Goal: Task Accomplishment & Management: Use online tool/utility

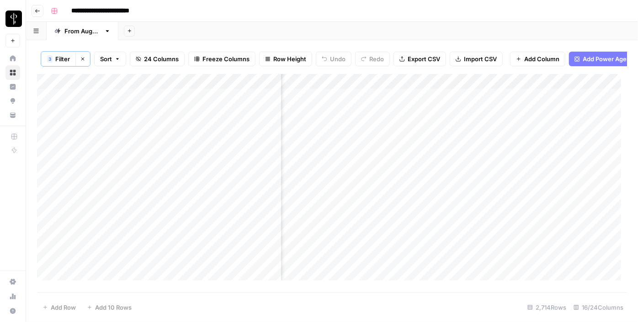
scroll to position [0, 276]
click at [275, 84] on div "Add Column" at bounding box center [332, 180] width 590 height 213
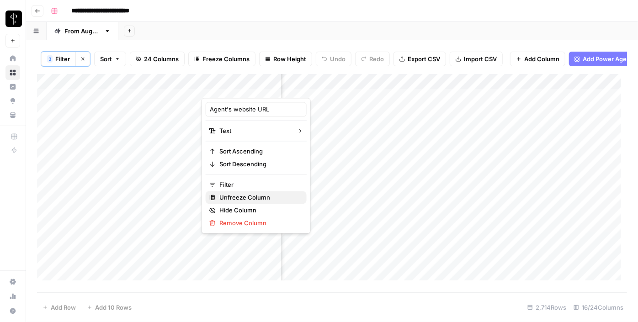
click at [238, 201] on button "Unfreeze Column" at bounding box center [256, 197] width 101 height 13
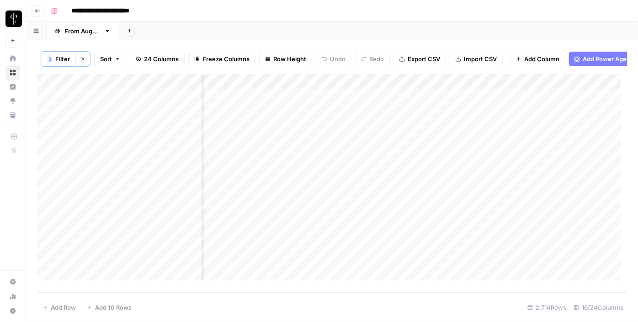
click at [196, 87] on div "Add Column" at bounding box center [332, 180] width 590 height 213
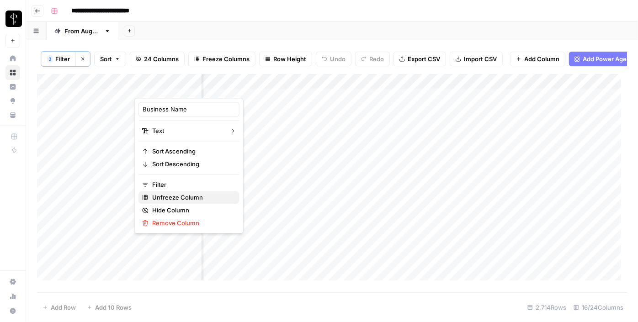
click at [172, 197] on span "Unfreeze Column" at bounding box center [192, 197] width 80 height 9
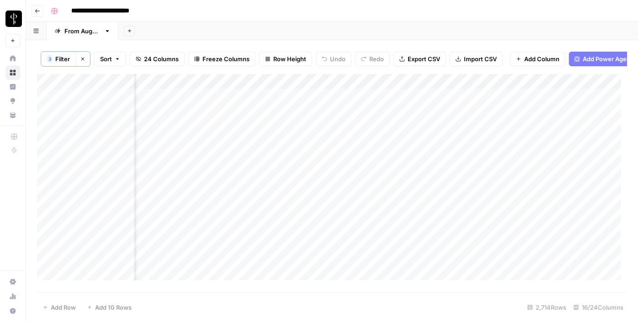
click at [129, 88] on div "Add Column" at bounding box center [332, 180] width 590 height 213
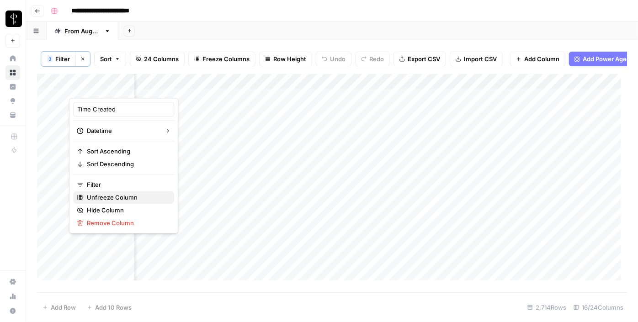
click at [102, 196] on span "Unfreeze Column" at bounding box center [127, 197] width 80 height 9
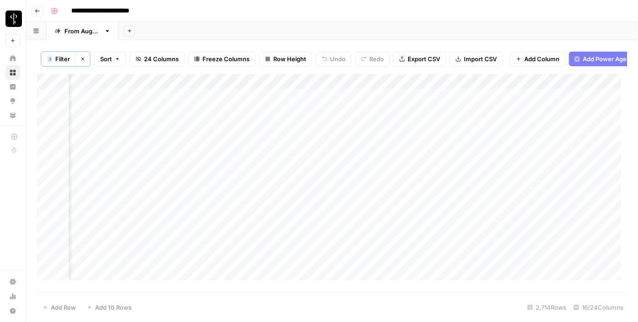
scroll to position [0, 922]
click at [501, 106] on div "Add Column" at bounding box center [332, 180] width 590 height 213
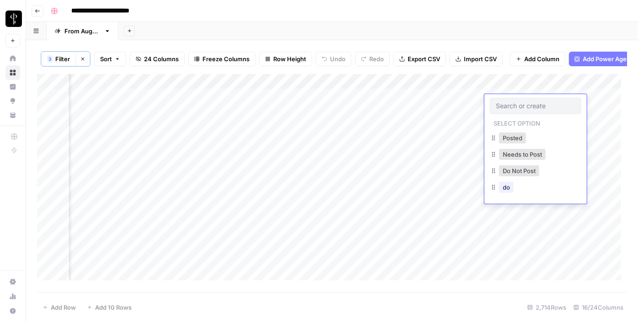
click at [501, 106] on body "**********" at bounding box center [319, 161] width 638 height 322
click at [510, 140] on button "Posted" at bounding box center [512, 137] width 27 height 11
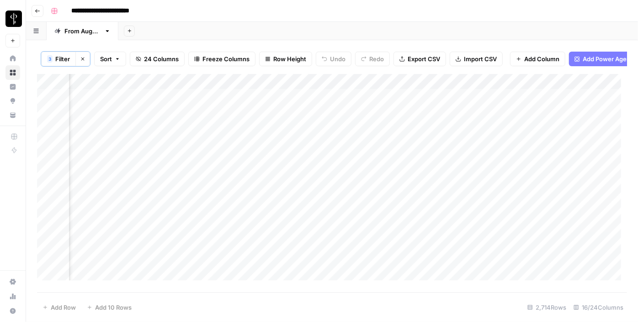
click at [310, 121] on div "Add Column" at bounding box center [332, 180] width 590 height 213
click at [307, 134] on div "Add Column" at bounding box center [332, 180] width 590 height 213
click at [308, 153] on div "Add Column" at bounding box center [332, 180] width 590 height 213
click at [309, 167] on div "Add Column" at bounding box center [332, 180] width 590 height 213
click at [308, 177] on div "Add Column" at bounding box center [332, 180] width 590 height 213
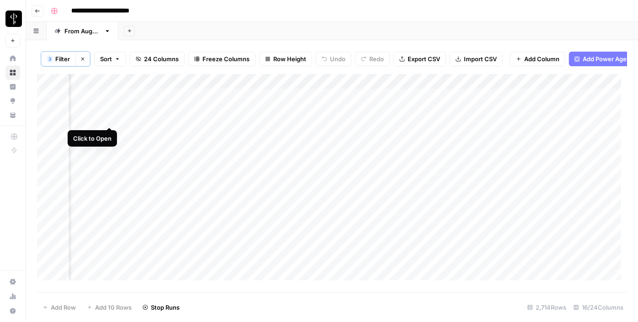
click at [109, 117] on div "Add Column" at bounding box center [332, 180] width 590 height 213
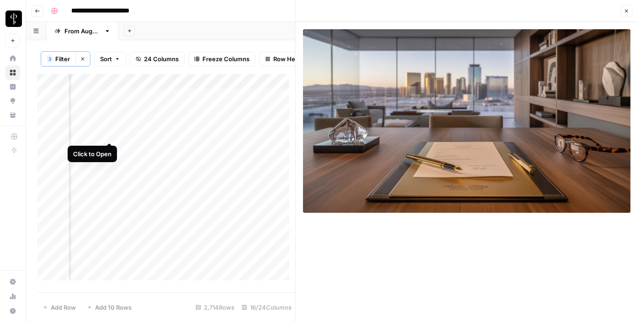
click at [112, 137] on div "Add Column" at bounding box center [166, 180] width 258 height 213
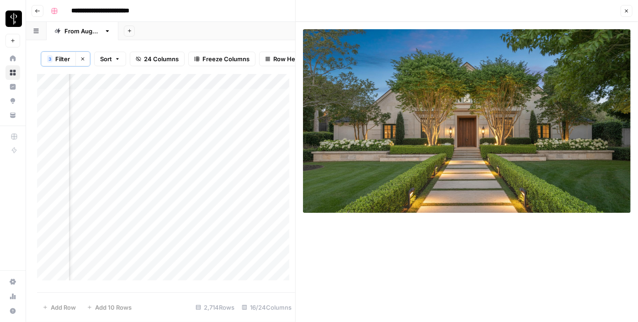
click at [116, 151] on div "Add Column" at bounding box center [166, 180] width 258 height 213
click at [112, 149] on div "Add Column" at bounding box center [166, 180] width 258 height 213
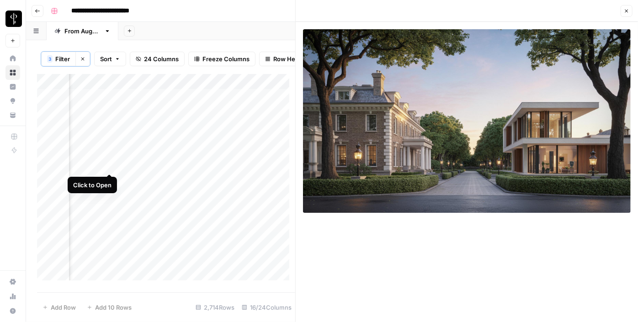
click at [111, 168] on div "Add Column" at bounding box center [166, 180] width 258 height 213
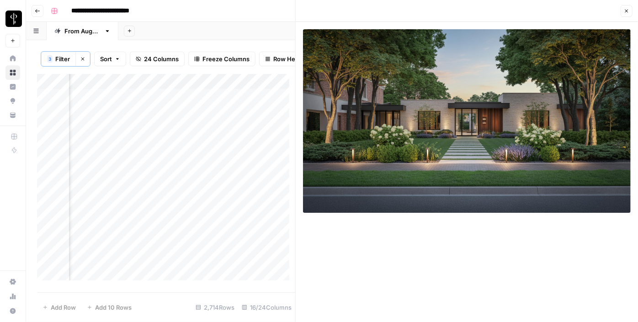
click at [110, 180] on div "Add Column" at bounding box center [166, 180] width 258 height 213
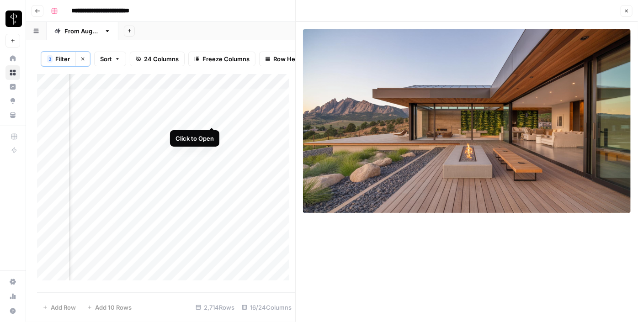
click at [213, 115] on div "Add Column" at bounding box center [166, 180] width 258 height 213
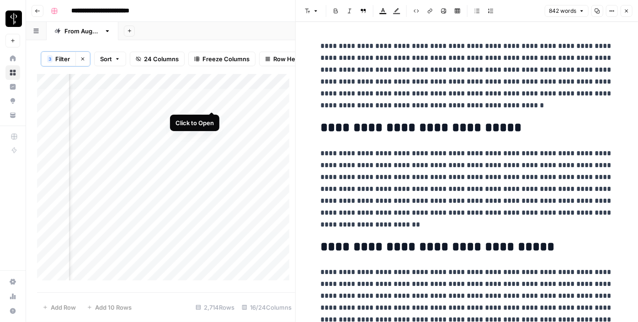
click at [212, 102] on div "Add Column" at bounding box center [166, 180] width 258 height 213
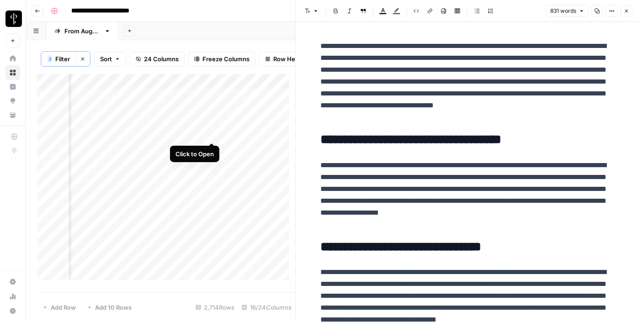
click at [213, 133] on div "Add Column" at bounding box center [166, 180] width 258 height 213
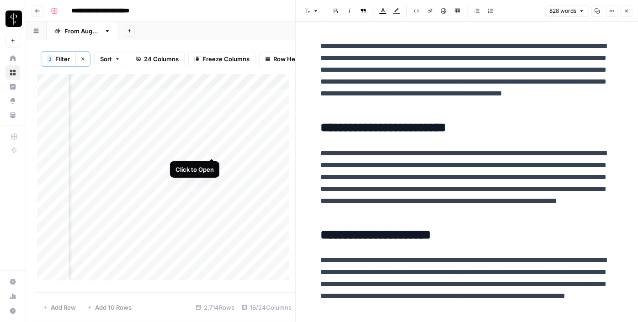
click at [215, 150] on div "Add Column" at bounding box center [166, 180] width 258 height 213
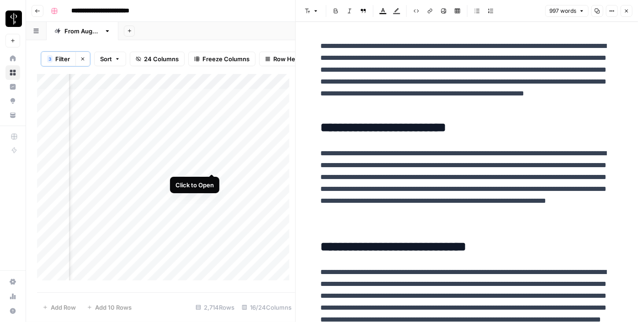
click at [216, 166] on div "Add Column" at bounding box center [166, 180] width 258 height 213
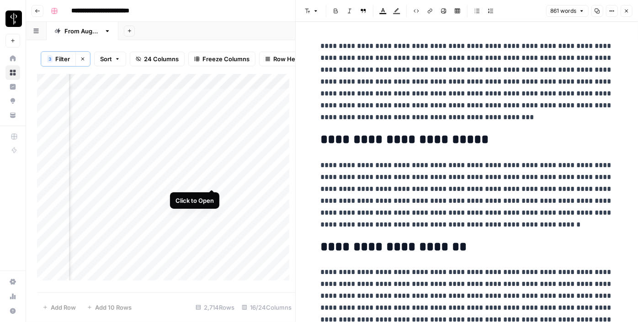
click at [212, 180] on div "Add Column" at bounding box center [166, 180] width 258 height 213
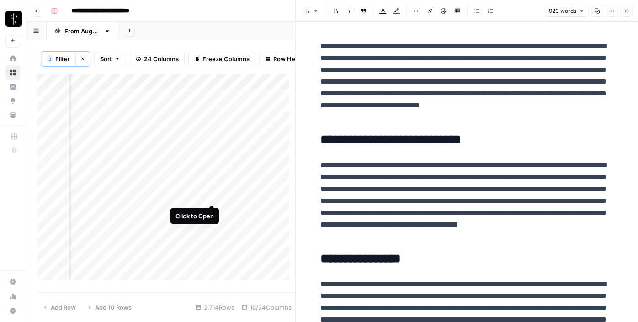
click at [212, 194] on div "Add Column" at bounding box center [166, 180] width 258 height 213
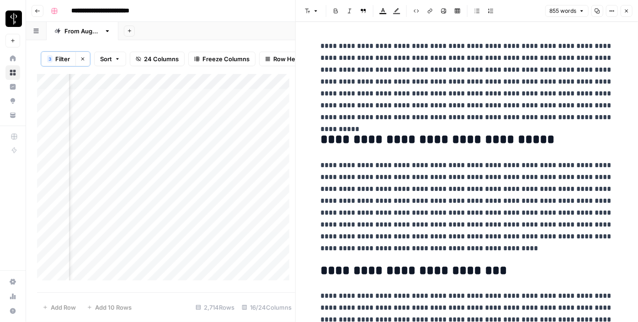
click at [286, 194] on div "Add Column" at bounding box center [166, 180] width 258 height 213
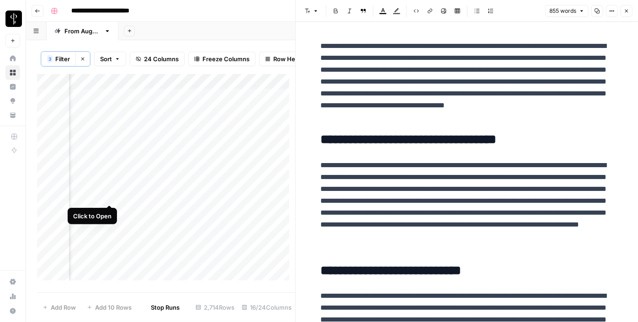
click at [112, 193] on div "Add Column" at bounding box center [166, 180] width 258 height 213
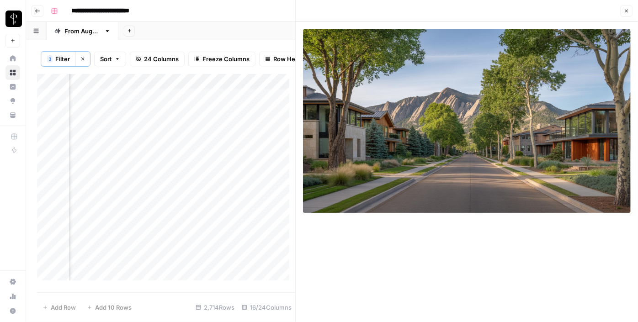
click at [630, 11] on button "Close" at bounding box center [626, 11] width 12 height 12
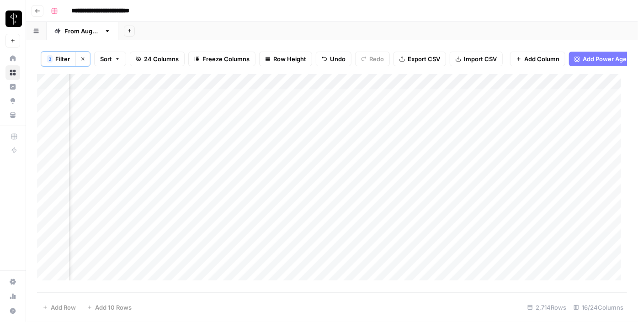
click at [530, 108] on div "Add Column" at bounding box center [332, 180] width 590 height 213
drag, startPoint x: 568, startPoint y: 108, endPoint x: 552, endPoint y: 181, distance: 74.8
click at [552, 181] on div "Add Column" at bounding box center [332, 180] width 590 height 213
click at [505, 194] on div "Add Column" at bounding box center [332, 180] width 590 height 213
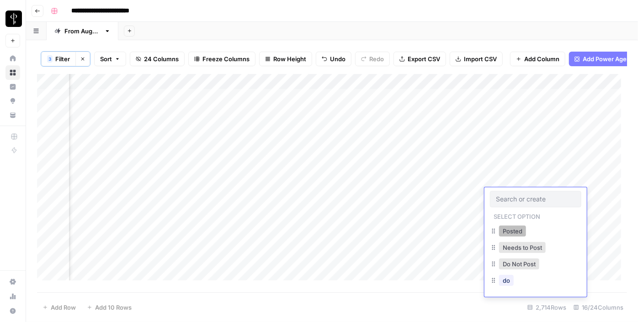
drag, startPoint x: 505, startPoint y: 194, endPoint x: 505, endPoint y: 228, distance: 33.8
click at [505, 228] on div "Select option Posted Needs to Post Do Not Post do" at bounding box center [535, 242] width 102 height 110
click at [505, 228] on button "Posted" at bounding box center [512, 231] width 27 height 11
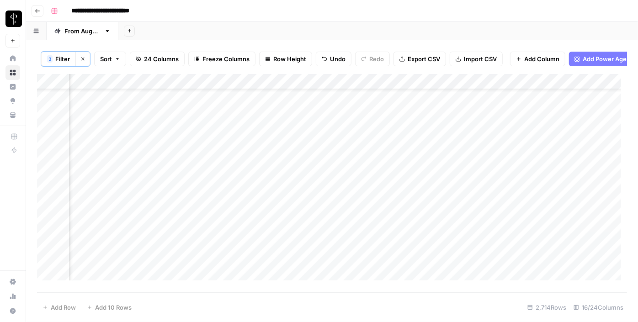
scroll to position [37, 922]
click at [304, 174] on div "Add Column" at bounding box center [332, 180] width 590 height 213
click at [306, 186] on div "Add Column" at bounding box center [332, 180] width 590 height 213
click at [307, 202] on div "Add Column" at bounding box center [332, 180] width 590 height 213
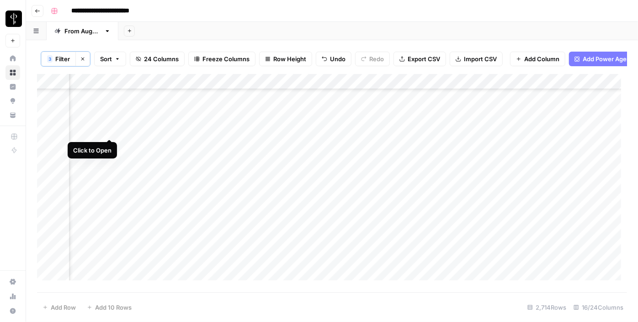
click at [113, 129] on div "Add Column" at bounding box center [332, 180] width 590 height 213
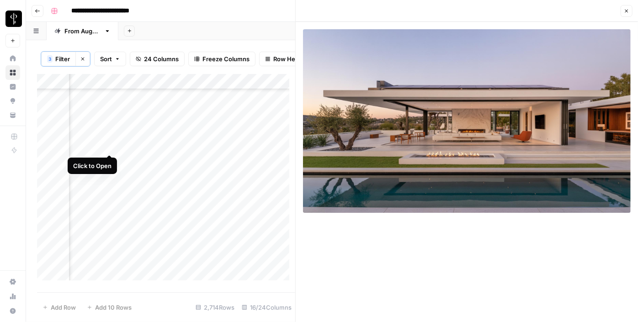
click at [109, 144] on div "Add Column" at bounding box center [166, 180] width 258 height 213
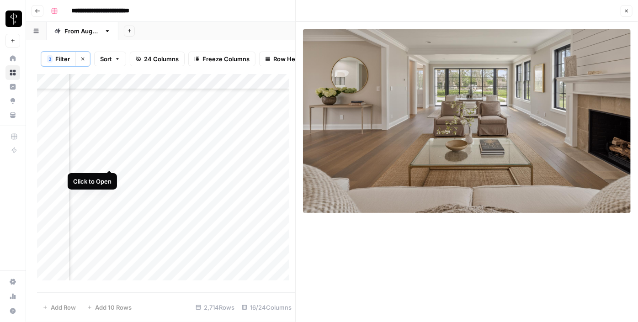
click at [111, 160] on div "Add Column" at bounding box center [166, 180] width 258 height 213
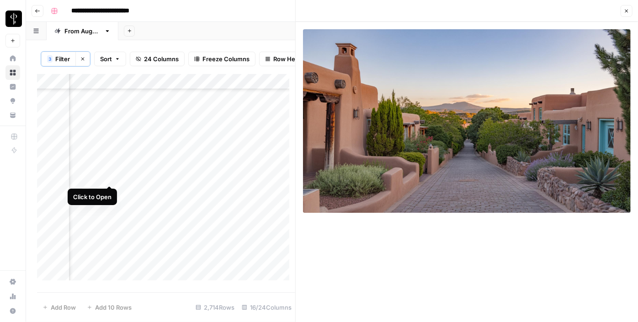
click at [113, 173] on div "Add Column" at bounding box center [166, 180] width 258 height 213
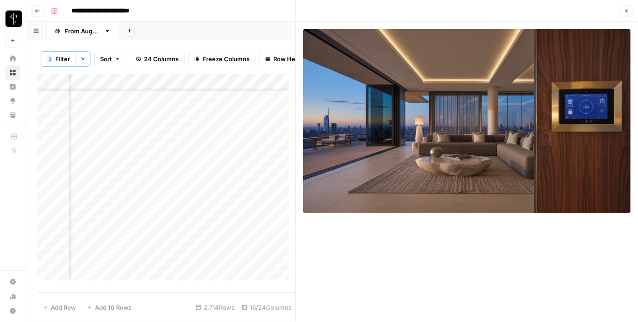
click at [281, 175] on div "Add Column" at bounding box center [166, 180] width 258 height 213
click at [212, 146] on div "Add Column" at bounding box center [166, 180] width 258 height 213
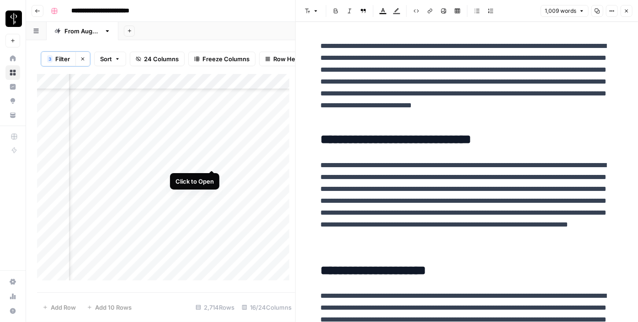
click at [211, 159] on div "Add Column" at bounding box center [166, 180] width 258 height 213
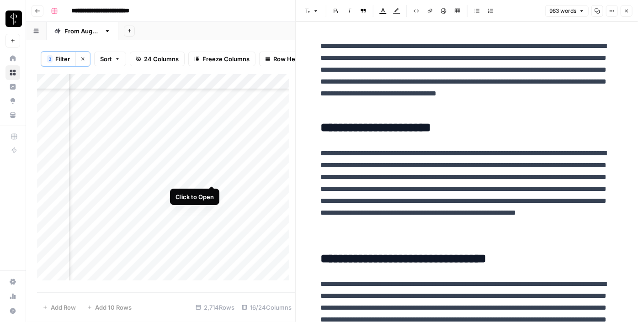
click at [213, 176] on div "Add Column" at bounding box center [166, 180] width 258 height 213
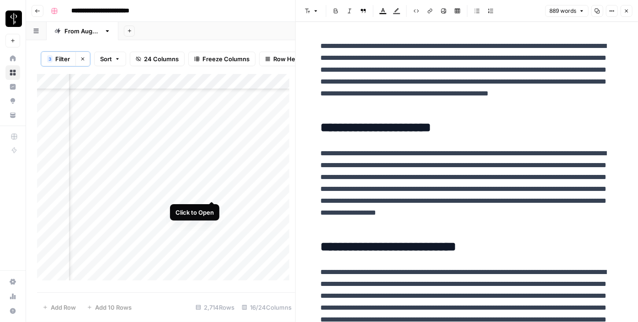
click at [217, 189] on div "Add Column" at bounding box center [166, 180] width 258 height 213
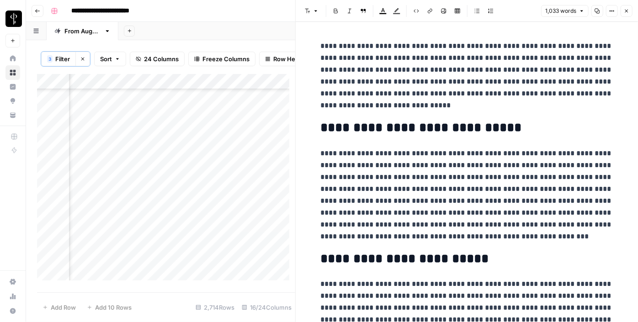
click at [624, 6] on button "Close" at bounding box center [626, 11] width 12 height 12
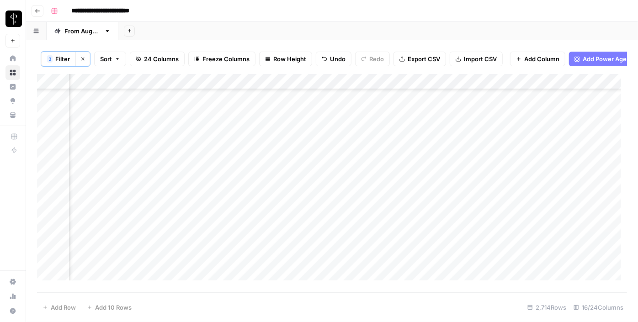
click at [532, 119] on div "Add Column" at bounding box center [332, 180] width 590 height 213
drag, startPoint x: 569, startPoint y: 120, endPoint x: 564, endPoint y: 170, distance: 50.1
click at [564, 170] on div "Add Column" at bounding box center [332, 180] width 590 height 213
click at [306, 120] on div "Add Column" at bounding box center [332, 180] width 590 height 213
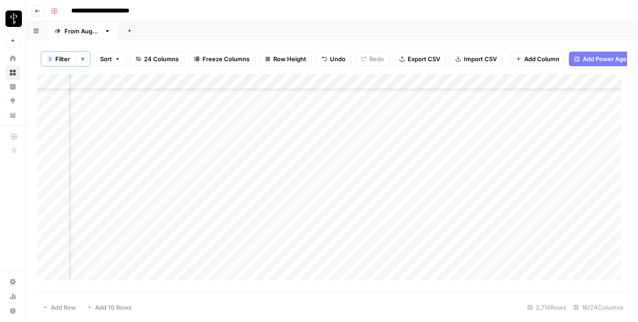
click at [309, 132] on div "Add Column" at bounding box center [332, 180] width 590 height 213
click at [306, 145] on div "Add Column" at bounding box center [332, 180] width 590 height 213
click at [303, 158] on div "Add Column" at bounding box center [332, 180] width 590 height 213
click at [304, 178] on div "Add Column" at bounding box center [332, 180] width 590 height 213
click at [503, 122] on div "Add Column" at bounding box center [332, 180] width 590 height 213
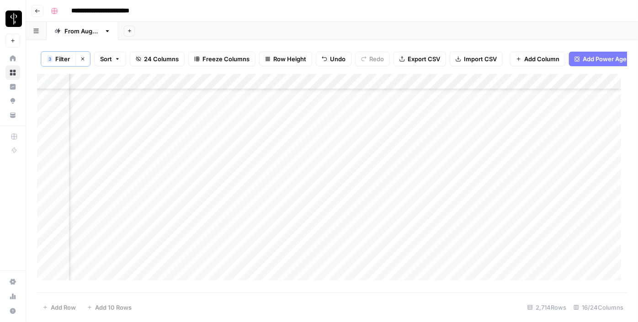
click at [111, 121] on div "Add Column" at bounding box center [332, 180] width 590 height 213
click at [107, 114] on div "Add Column" at bounding box center [332, 180] width 590 height 213
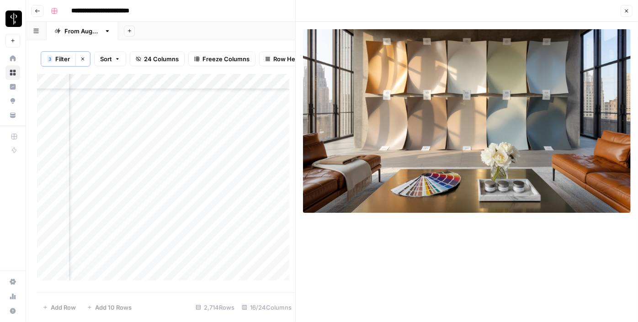
click at [110, 132] on div "Add Column" at bounding box center [166, 180] width 258 height 213
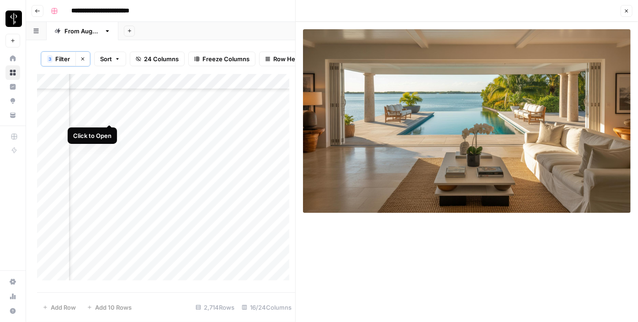
click at [110, 115] on div "Add Column" at bounding box center [166, 180] width 258 height 213
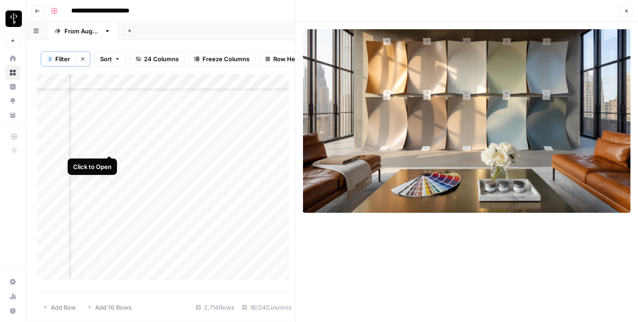
click at [112, 150] on div "Add Column" at bounding box center [166, 180] width 258 height 213
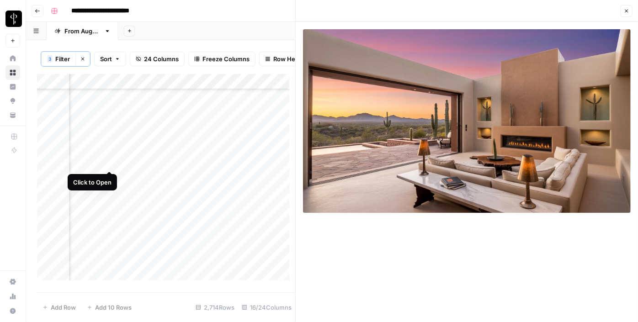
click at [110, 162] on div "Add Column" at bounding box center [166, 180] width 258 height 213
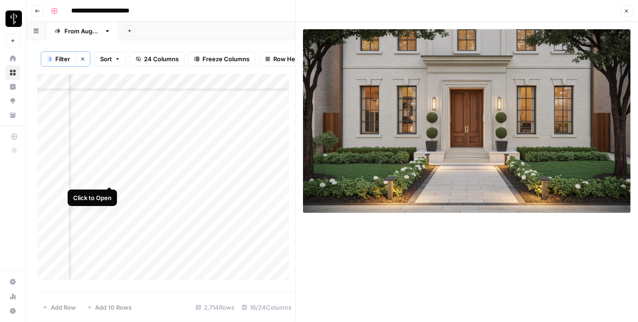
click at [108, 181] on div "Add Column" at bounding box center [166, 180] width 258 height 213
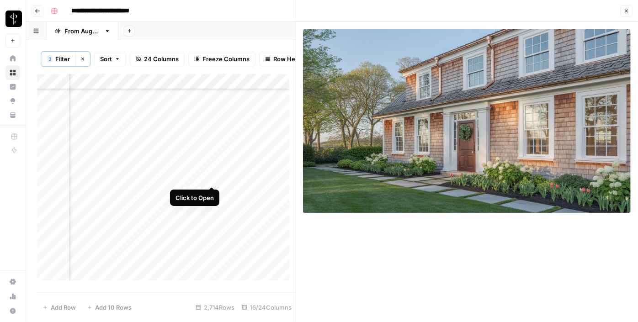
click at [213, 177] on div "Add Column" at bounding box center [166, 180] width 258 height 213
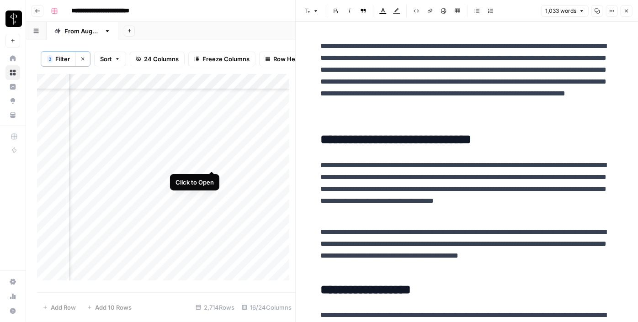
click at [211, 162] on div "Add Column" at bounding box center [166, 180] width 258 height 213
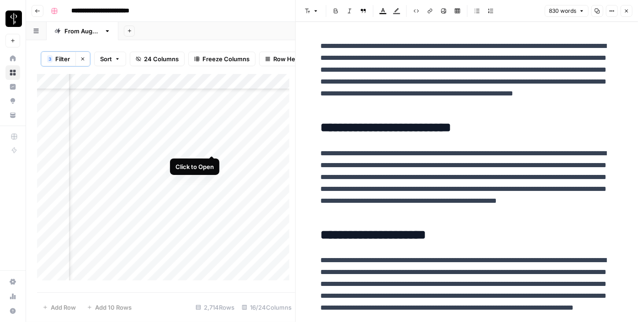
click at [212, 146] on div "Add Column" at bounding box center [166, 180] width 258 height 213
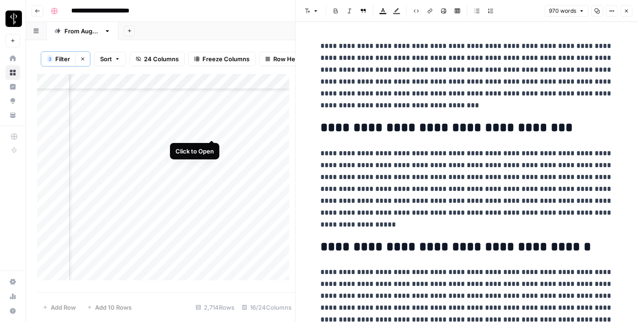
click at [212, 129] on div "Add Column" at bounding box center [166, 180] width 258 height 213
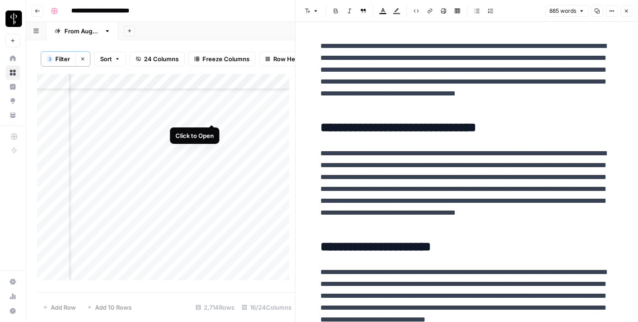
click at [211, 113] on div "Add Column" at bounding box center [166, 180] width 258 height 213
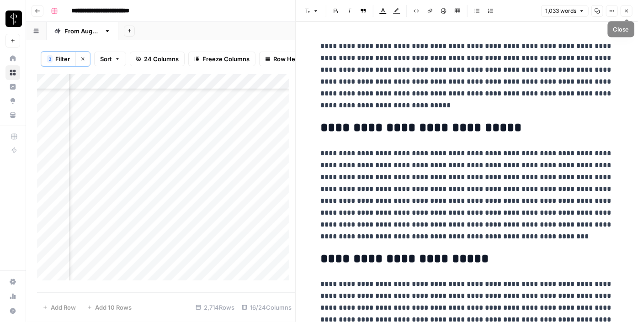
click at [622, 6] on button "Close" at bounding box center [626, 11] width 12 height 12
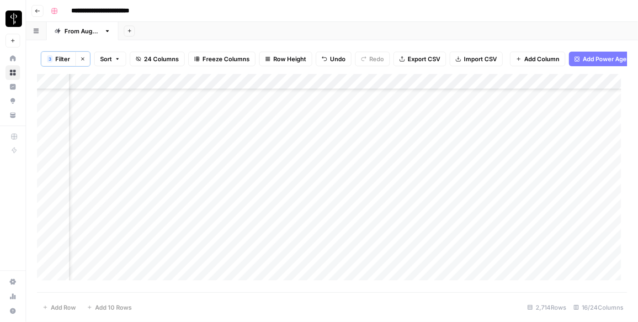
click at [446, 122] on div "Add Column" at bounding box center [332, 180] width 590 height 213
click at [329, 116] on div "Add Column" at bounding box center [332, 180] width 590 height 213
click at [348, 116] on div "Add Column" at bounding box center [332, 180] width 590 height 213
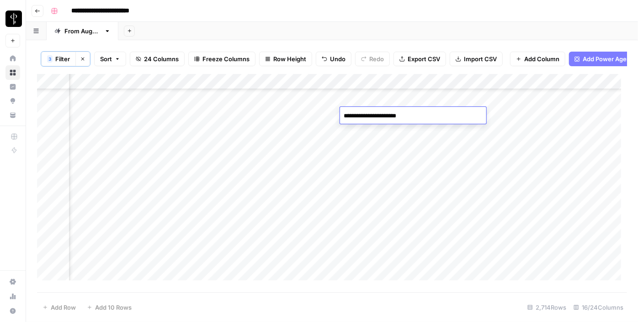
type textarea "**********"
click at [514, 123] on div "Add Column" at bounding box center [332, 180] width 590 height 213
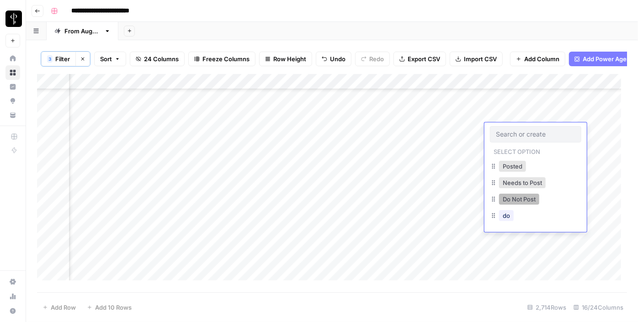
click at [519, 194] on button "Do Not Post" at bounding box center [519, 199] width 40 height 11
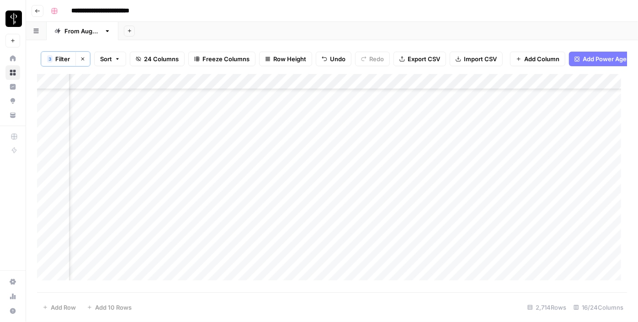
click at [501, 116] on div "Add Column" at bounding box center [332, 180] width 590 height 213
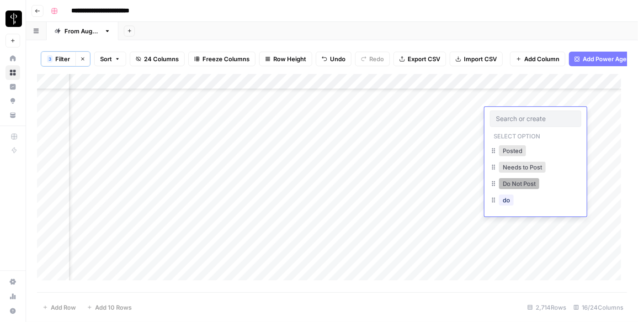
click at [514, 187] on button "Do Not Post" at bounding box center [519, 183] width 40 height 11
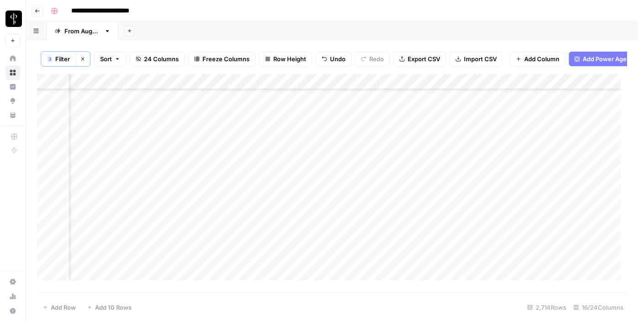
click at [539, 137] on div "Add Column" at bounding box center [332, 180] width 590 height 213
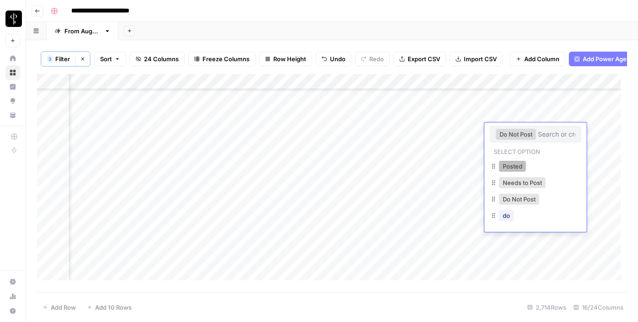
click at [515, 168] on button "Posted" at bounding box center [512, 166] width 27 height 11
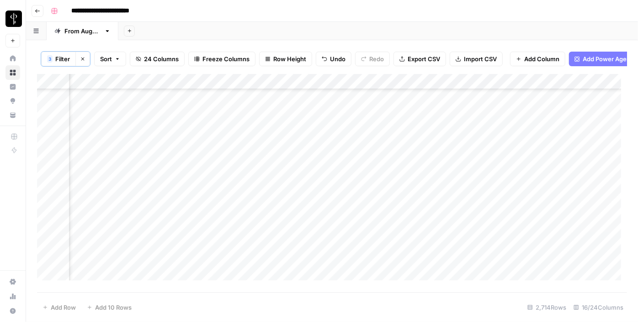
drag, startPoint x: 567, startPoint y: 137, endPoint x: 555, endPoint y: 183, distance: 47.3
click at [555, 128] on div "Add Column" at bounding box center [332, 180] width 590 height 213
drag, startPoint x: 567, startPoint y: 138, endPoint x: 563, endPoint y: 186, distance: 48.6
click at [556, 132] on div "Add Column" at bounding box center [332, 180] width 590 height 213
drag, startPoint x: 568, startPoint y: 138, endPoint x: 565, endPoint y: 182, distance: 43.5
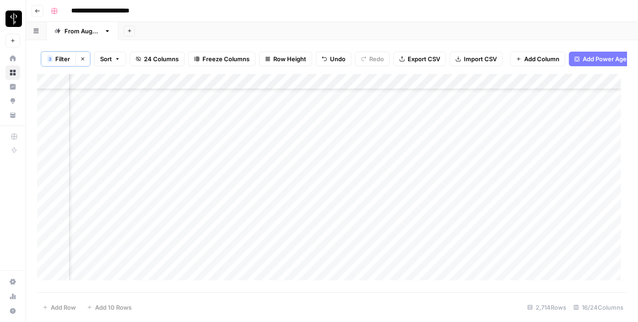
click at [543, 136] on div "Add Column" at bounding box center [332, 180] width 590 height 213
drag, startPoint x: 568, startPoint y: 137, endPoint x: 563, endPoint y: 180, distance: 43.6
click at [563, 180] on div "Add Column" at bounding box center [332, 180] width 590 height 213
click at [302, 118] on div "Add Column" at bounding box center [332, 180] width 590 height 213
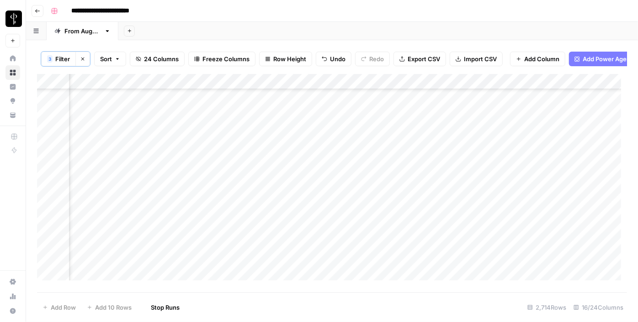
click at [304, 133] on div "Add Column" at bounding box center [332, 180] width 590 height 213
click at [305, 155] on div "Add Column" at bounding box center [332, 180] width 590 height 213
click at [304, 171] on div "Add Column" at bounding box center [332, 180] width 590 height 213
click at [304, 151] on div "Add Column" at bounding box center [332, 180] width 590 height 213
click at [111, 120] on div "Add Column" at bounding box center [332, 180] width 590 height 213
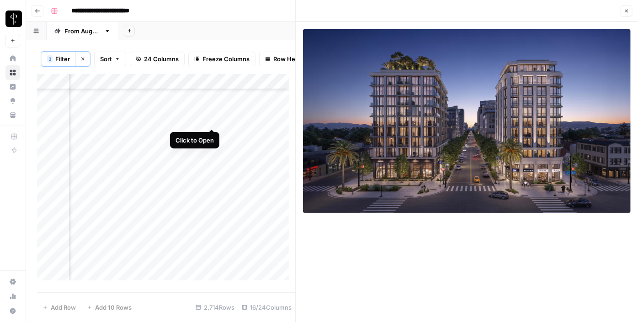
click at [210, 119] on div "Add Column" at bounding box center [166, 180] width 258 height 213
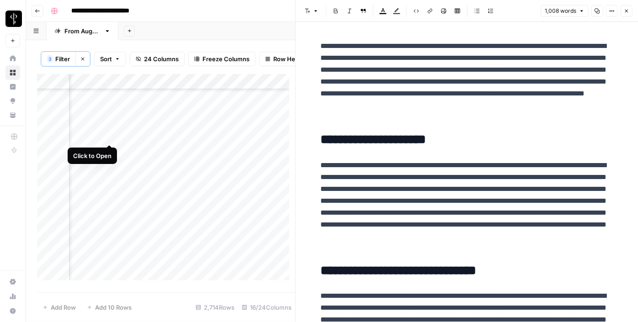
click at [110, 132] on div "Add Column" at bounding box center [166, 180] width 258 height 213
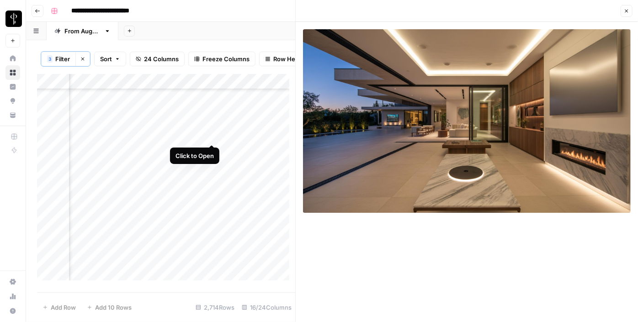
click at [208, 138] on div "Add Column" at bounding box center [166, 180] width 258 height 213
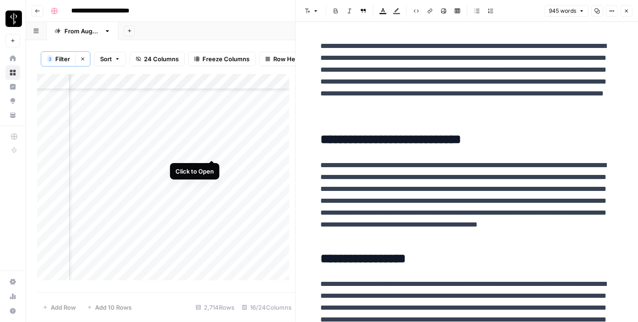
click at [208, 148] on div "Add Column" at bounding box center [166, 180] width 258 height 213
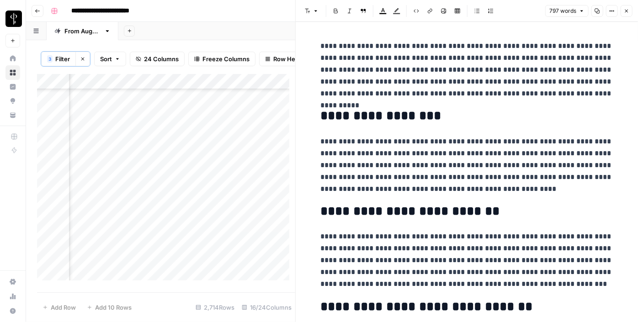
click at [107, 154] on div "Add Column" at bounding box center [166, 180] width 258 height 213
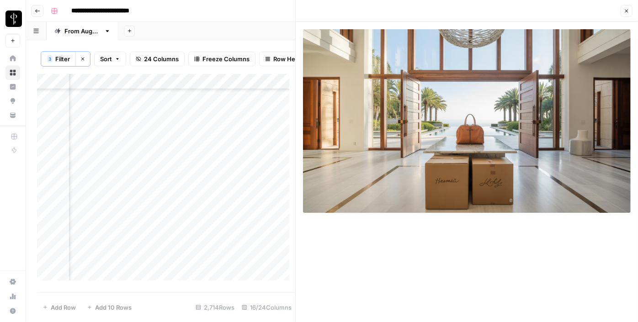
click at [108, 171] on div "Add Column" at bounding box center [166, 180] width 258 height 213
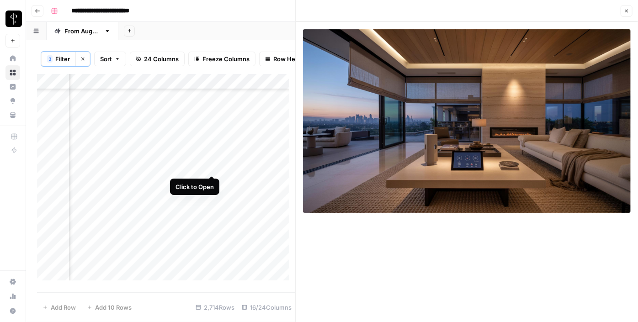
click at [211, 166] on div "Add Column" at bounding box center [166, 180] width 258 height 213
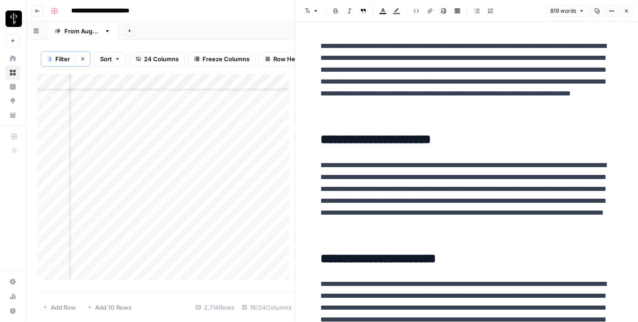
click at [115, 104] on div "Add Column" at bounding box center [166, 180] width 258 height 213
click at [112, 104] on div "Add Column" at bounding box center [166, 180] width 258 height 213
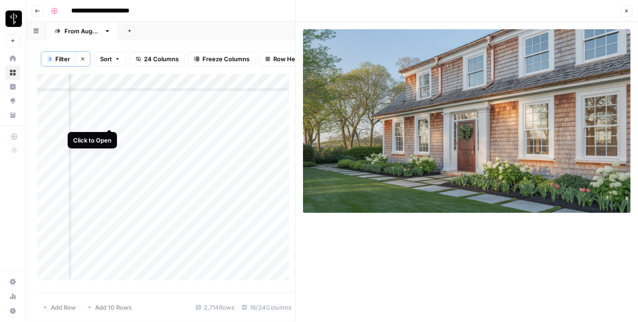
click at [111, 120] on div "Add Column" at bounding box center [166, 180] width 258 height 213
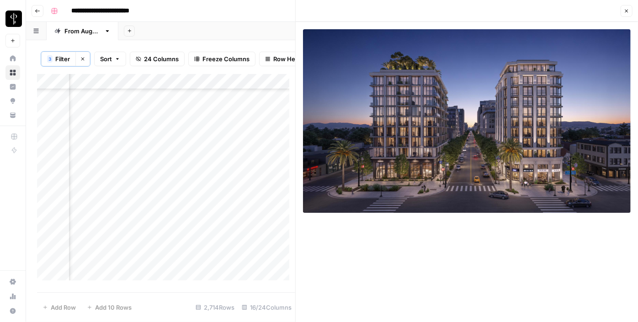
click at [627, 14] on icon "button" at bounding box center [626, 10] width 5 height 5
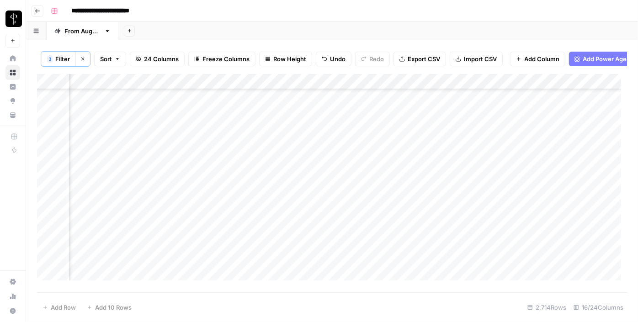
click at [457, 117] on div "Add Column" at bounding box center [332, 180] width 590 height 213
click at [333, 120] on div "Add Column" at bounding box center [332, 180] width 590 height 213
click at [352, 122] on div "Add Column" at bounding box center [332, 180] width 590 height 213
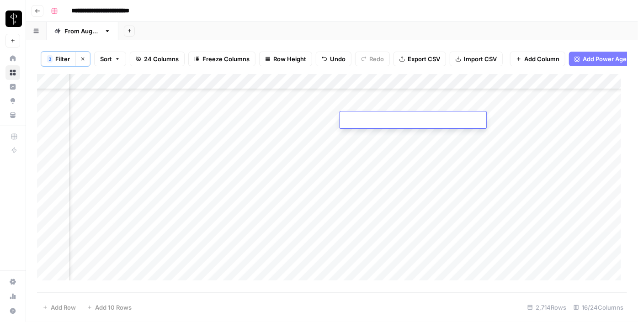
type textarea "**********"
click at [113, 137] on div "Add Column" at bounding box center [332, 180] width 590 height 213
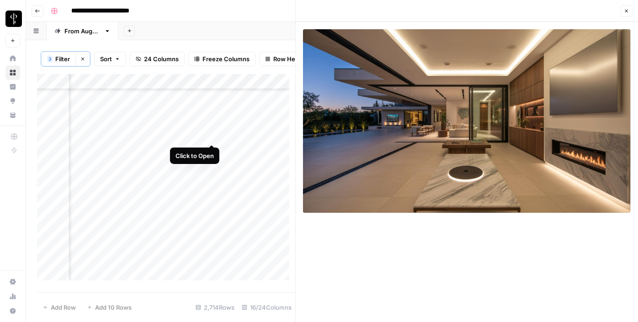
click at [213, 138] on div "Add Column" at bounding box center [166, 180] width 258 height 213
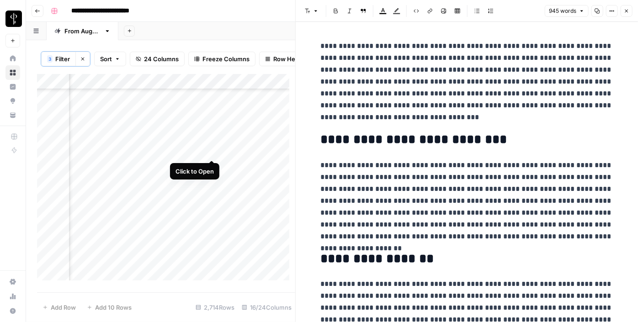
click at [213, 151] on div "Add Column" at bounding box center [166, 180] width 258 height 213
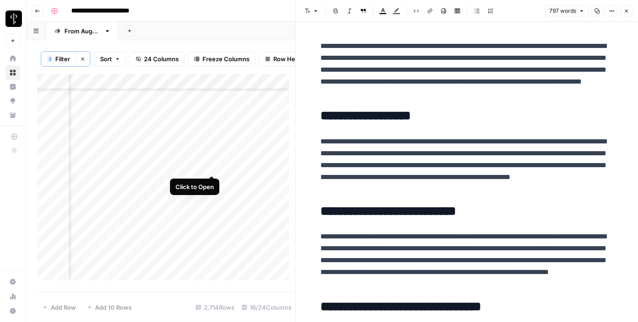
click at [213, 166] on div "Add Column" at bounding box center [166, 180] width 258 height 213
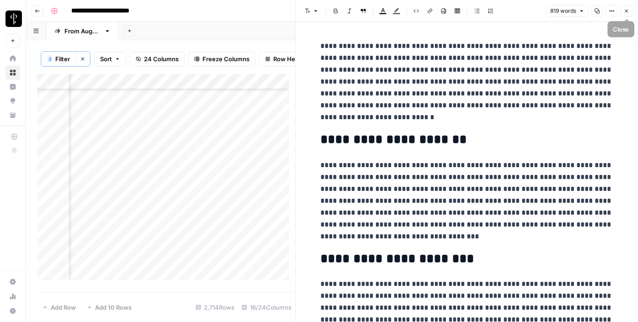
click at [625, 10] on icon "button" at bounding box center [626, 10] width 5 height 5
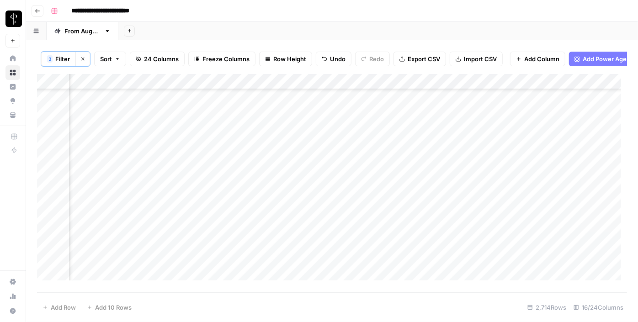
click at [502, 122] on div "Add Column" at bounding box center [332, 180] width 590 height 213
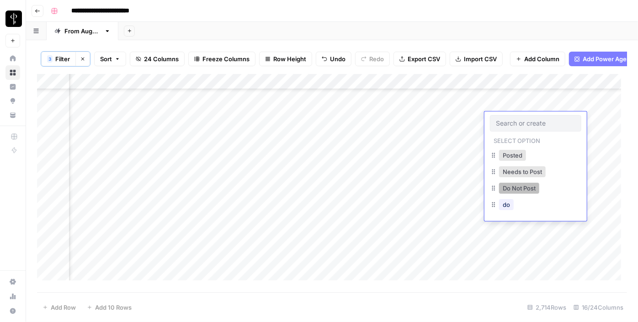
click at [508, 188] on button "Do Not Post" at bounding box center [519, 188] width 40 height 11
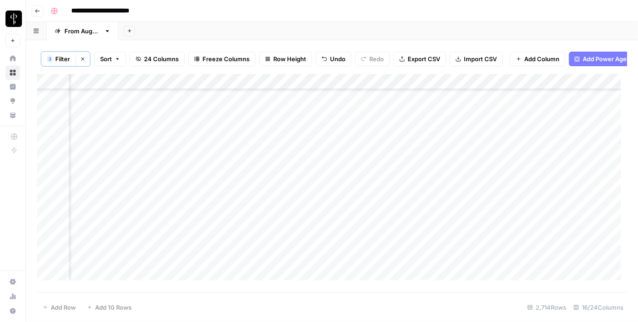
click at [498, 138] on div "Add Column" at bounding box center [332, 180] width 590 height 213
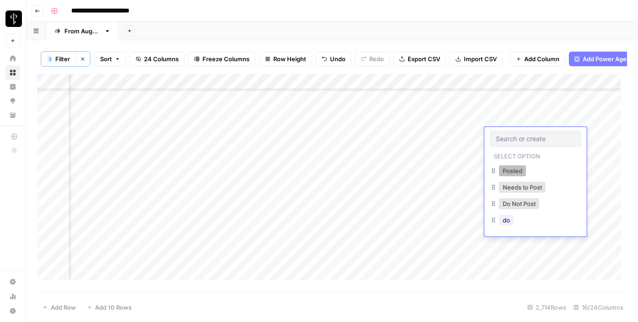
click at [502, 170] on button "Posted" at bounding box center [512, 170] width 27 height 11
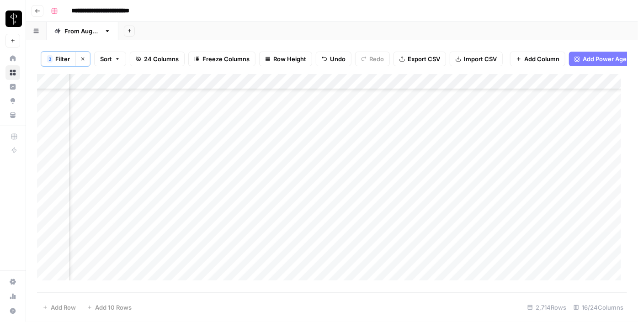
drag, startPoint x: 567, startPoint y: 143, endPoint x: 563, endPoint y: 164, distance: 21.3
click at [563, 164] on div "Add Column" at bounding box center [332, 180] width 590 height 213
